Goal: Information Seeking & Learning: Learn about a topic

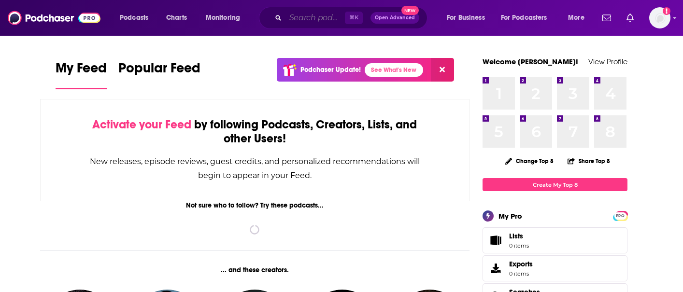
click at [321, 18] on input "Search podcasts, credits, & more..." at bounding box center [315, 17] width 59 height 15
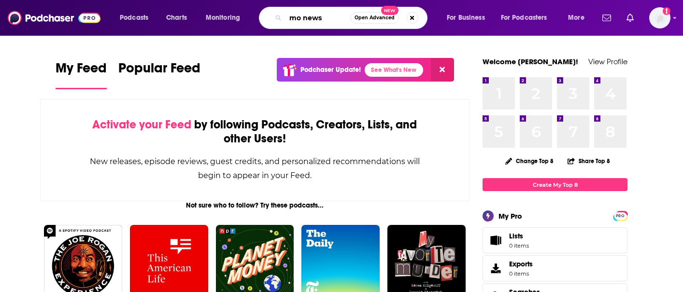
type input "mo news"
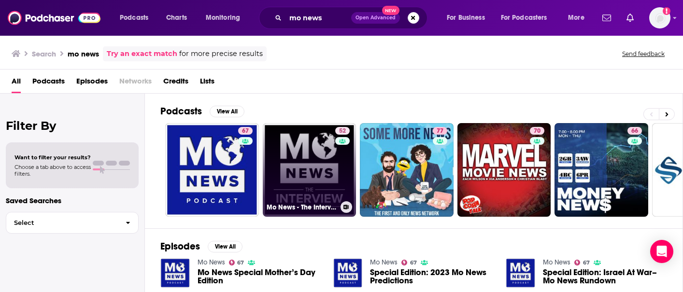
click at [308, 155] on link "52 Mo News - The Interview" at bounding box center [310, 170] width 94 height 94
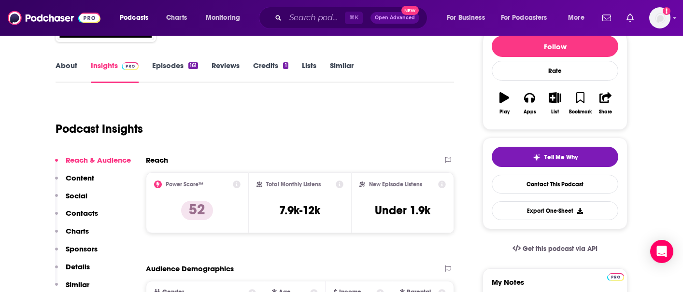
scroll to position [127, 0]
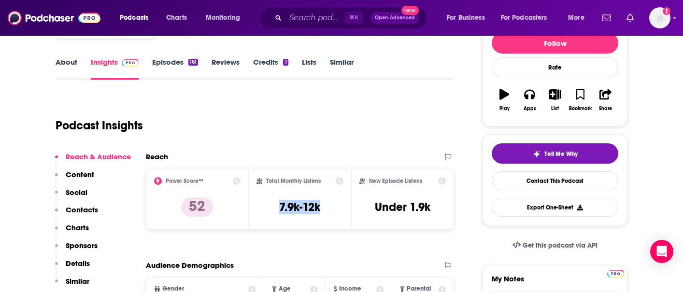
drag, startPoint x: 275, startPoint y: 205, endPoint x: 330, endPoint y: 205, distance: 54.1
click at [330, 205] on div "Total Monthly Listens 7.9k-12k" at bounding box center [300, 199] width 87 height 44
copy h3 "7.9k-12k"
